Goal: Complete application form

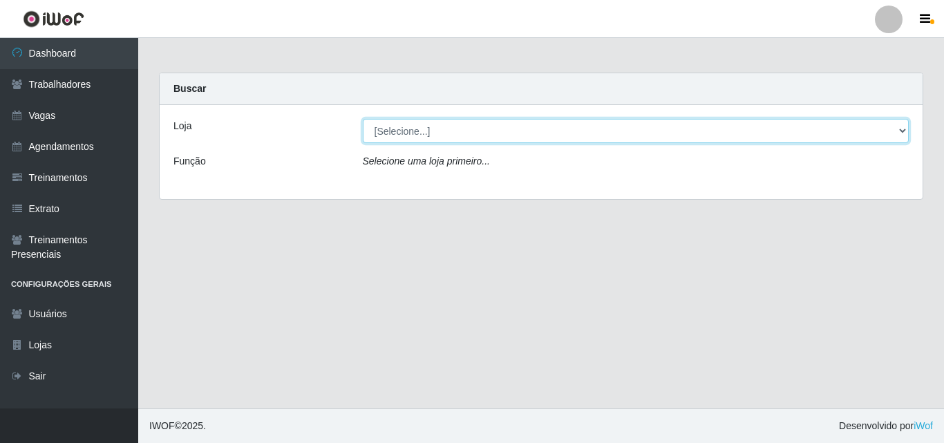
drag, startPoint x: 900, startPoint y: 126, endPoint x: 893, endPoint y: 125, distance: 6.9
click at [900, 126] on select "[Selecione...] Castelinho Supermercado" at bounding box center [636, 131] width 547 height 24
select select "377"
click at [363, 119] on select "[Selecione...] Castelinho Supermercado" at bounding box center [636, 131] width 547 height 24
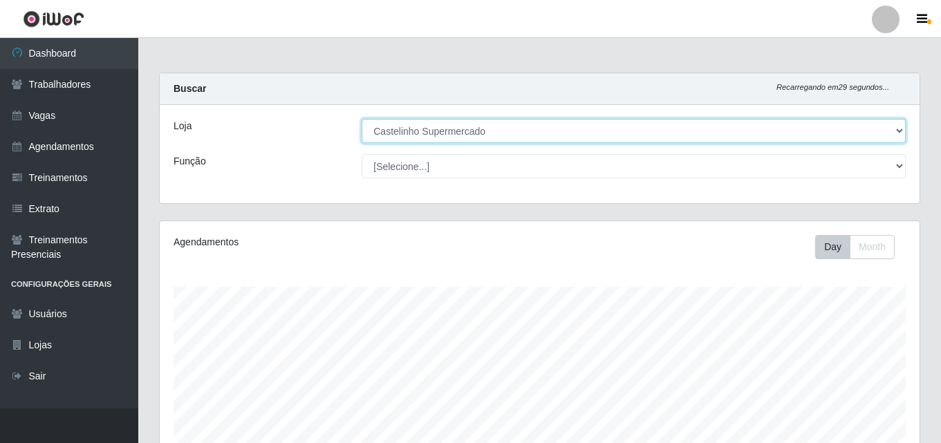
scroll to position [287, 759]
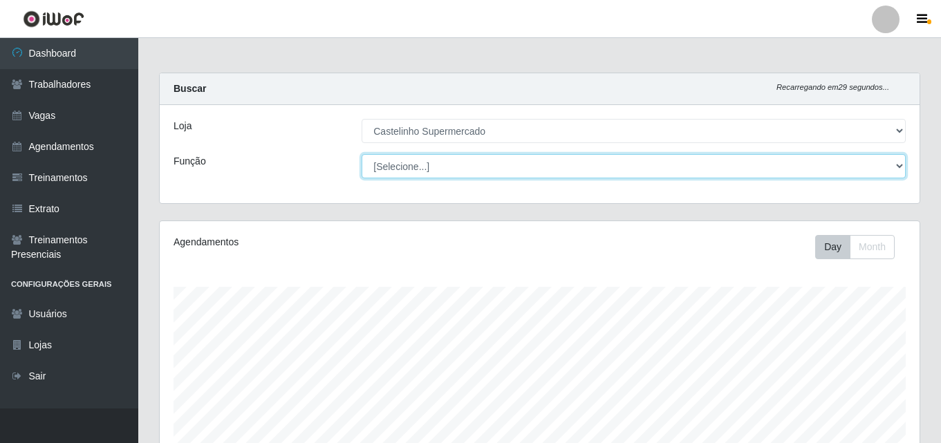
click at [895, 165] on select "[Selecione...] ASG ASG + ASG ++ Balconista de Açougue Balconista de Açougue + B…" at bounding box center [633, 166] width 544 height 24
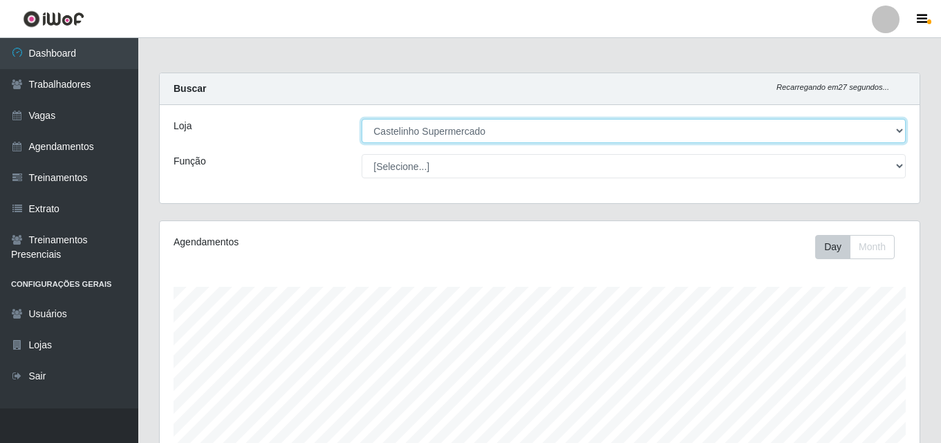
click at [894, 126] on select "[Selecione...] Castelinho Supermercado" at bounding box center [633, 131] width 544 height 24
click at [895, 126] on select "[Selecione...] Castelinho Supermercado" at bounding box center [633, 131] width 544 height 24
click at [361, 119] on select "[Selecione...] Castelinho Supermercado" at bounding box center [633, 131] width 544 height 24
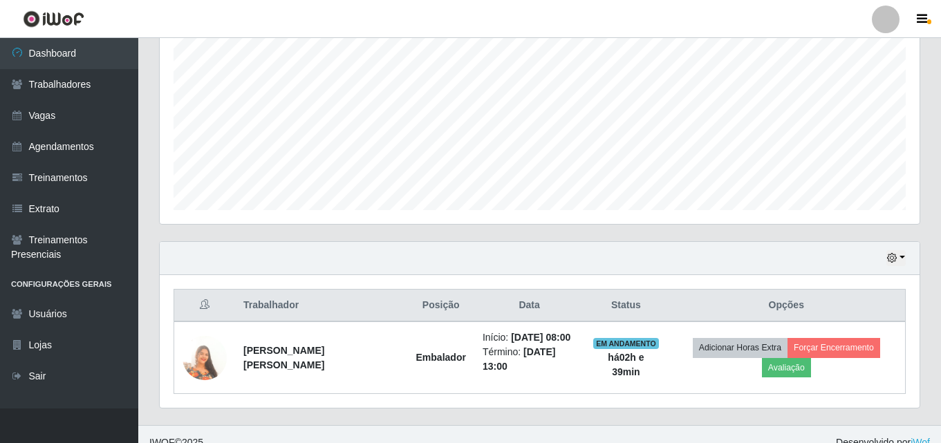
scroll to position [290, 0]
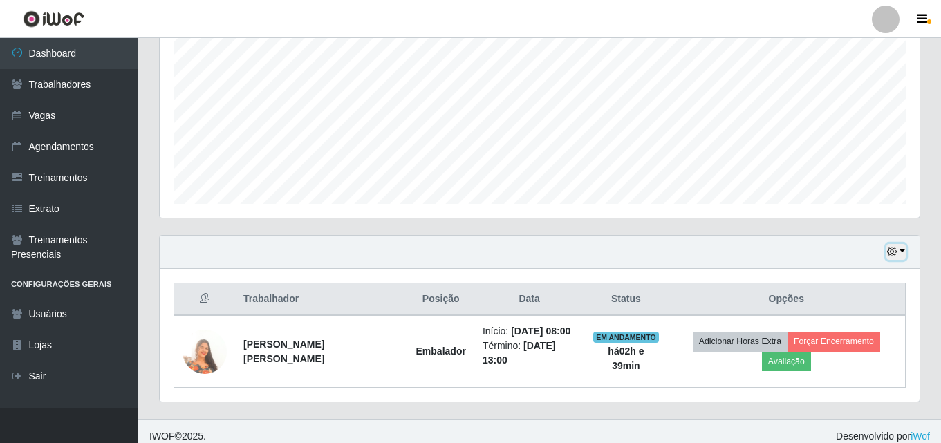
click at [896, 250] on icon "button" at bounding box center [892, 252] width 10 height 10
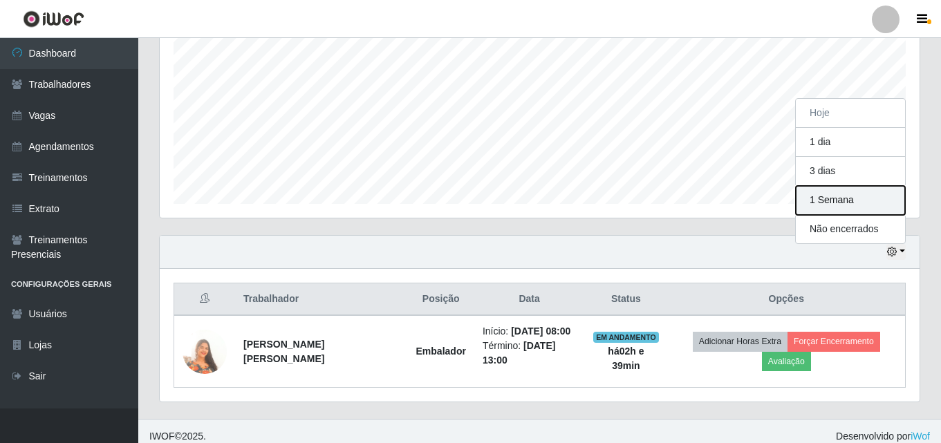
click at [871, 197] on button "1 Semana" at bounding box center [849, 200] width 109 height 29
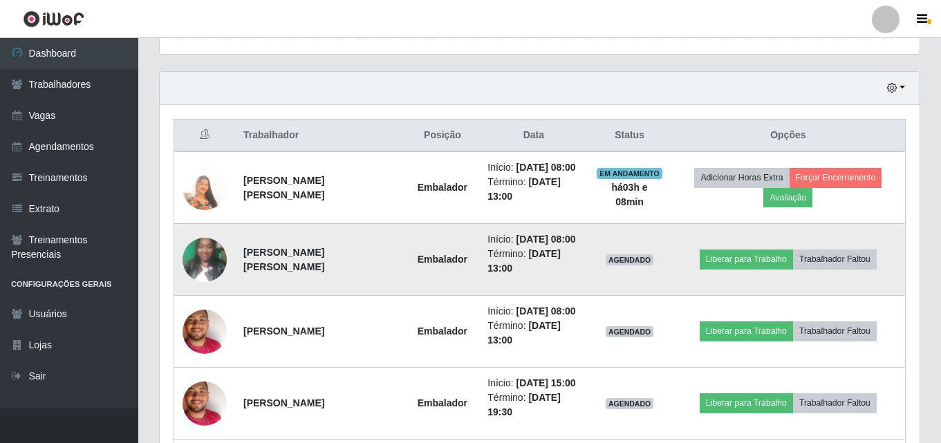
scroll to position [259, 0]
